Goal: Book appointment/travel/reservation

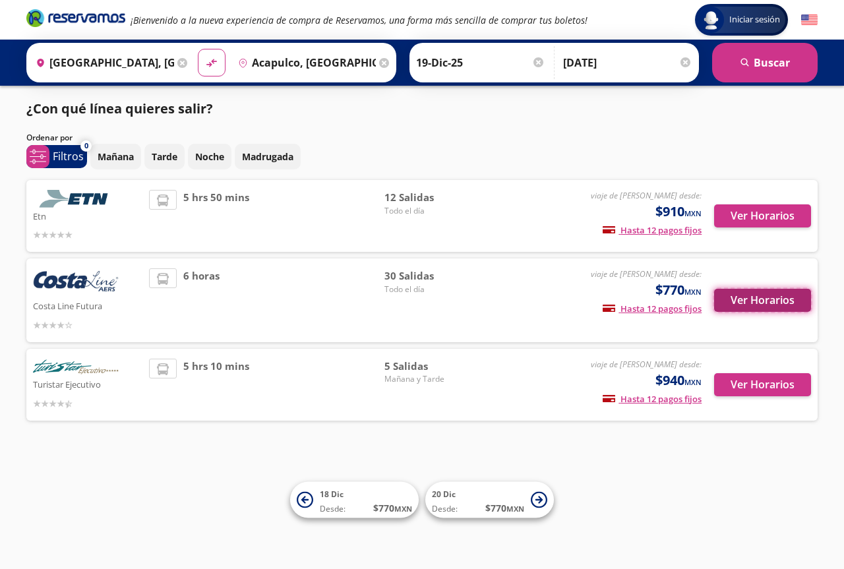
click at [767, 298] on button "Ver Horarios" at bounding box center [762, 300] width 97 height 23
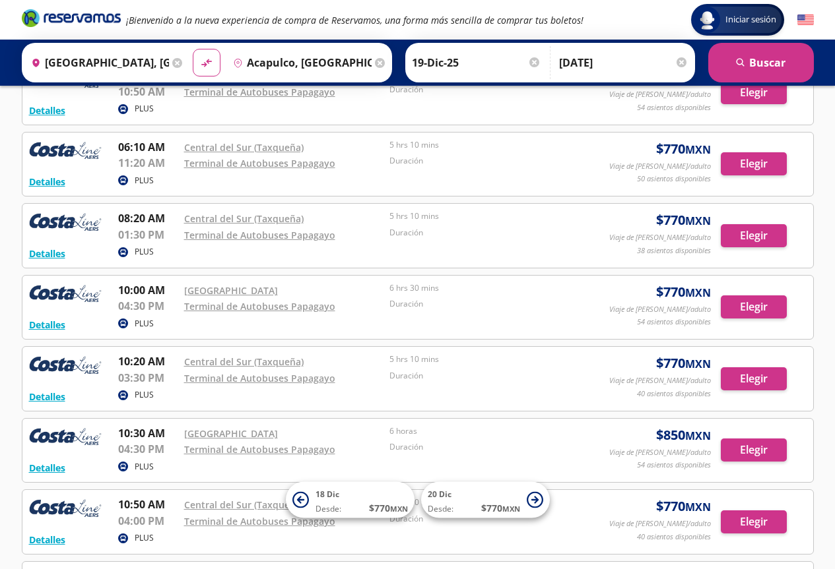
scroll to position [528, 0]
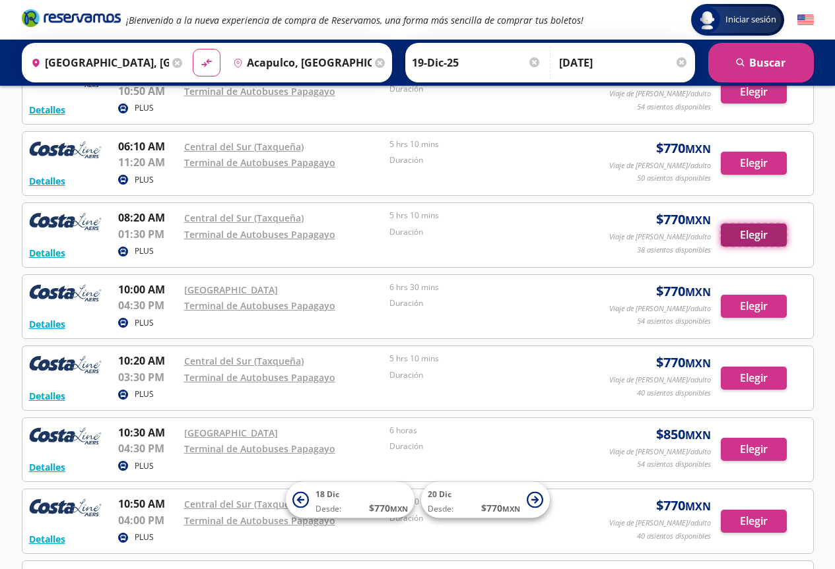
click at [734, 235] on button "Elegir" at bounding box center [753, 235] width 66 height 23
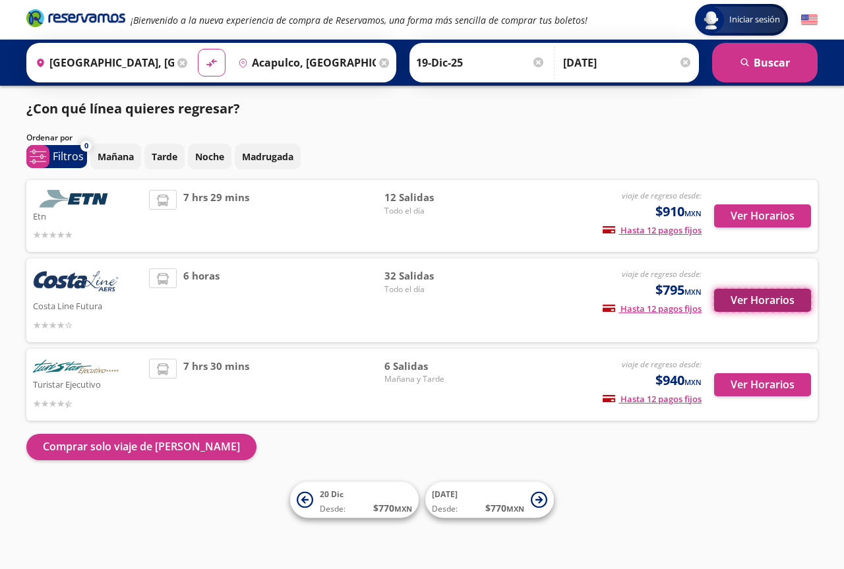
click at [757, 300] on button "Ver Horarios" at bounding box center [762, 300] width 97 height 23
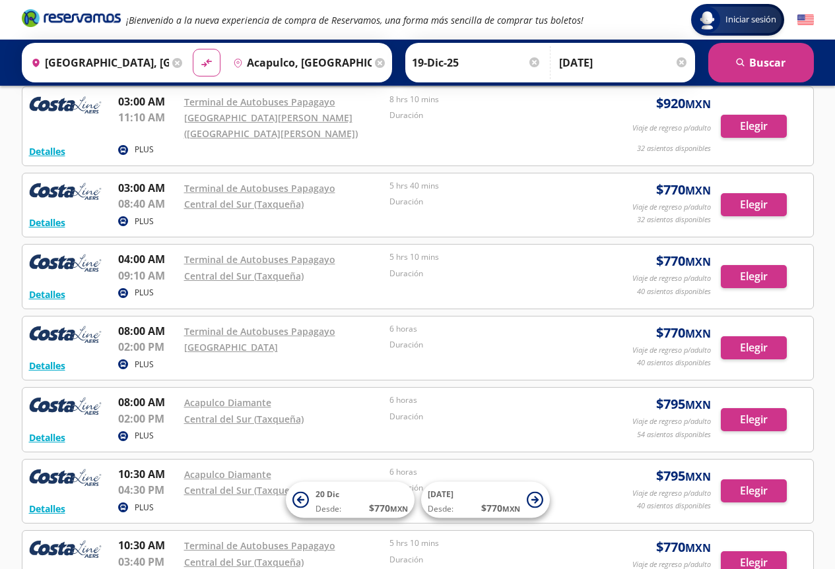
scroll to position [505, 0]
